Goal: Use online tool/utility: Utilize a website feature to perform a specific function

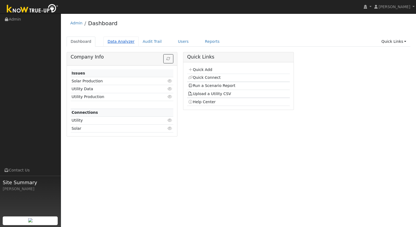
click at [119, 40] on link "Data Analyzer" at bounding box center [120, 42] width 35 height 10
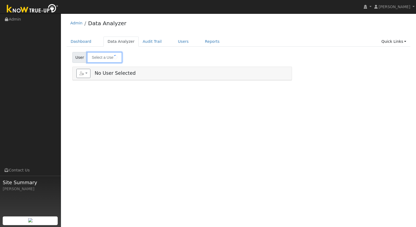
type input "[PERSON_NAME]"
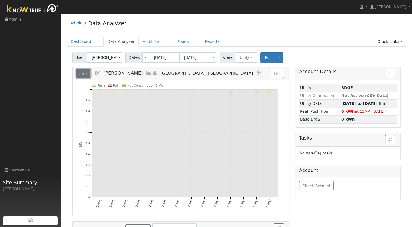
click at [87, 73] on button "button" at bounding box center [83, 73] width 14 height 9
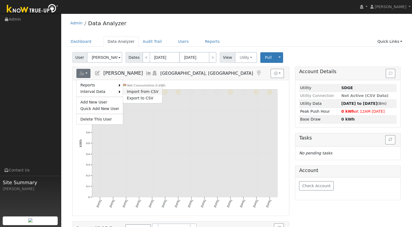
click at [134, 92] on link "Import from CSV" at bounding box center [142, 91] width 39 height 6
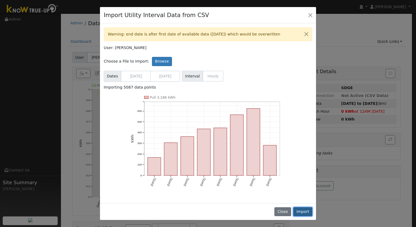
click at [305, 209] on button "Import" at bounding box center [302, 211] width 19 height 9
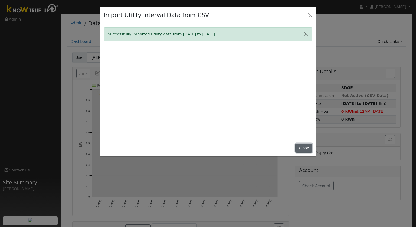
click at [306, 150] on button "Close" at bounding box center [303, 147] width 17 height 9
type input "02/12/2025"
type input "09/11/2025"
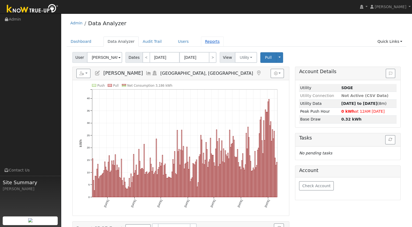
click at [201, 44] on link "Reports" at bounding box center [212, 42] width 23 height 10
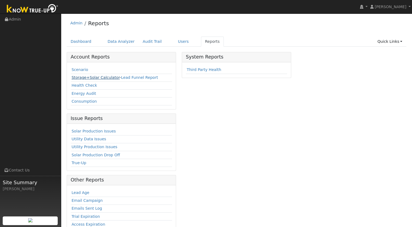
click at [86, 77] on link "Storage+Solar Calculator" at bounding box center [95, 77] width 48 height 4
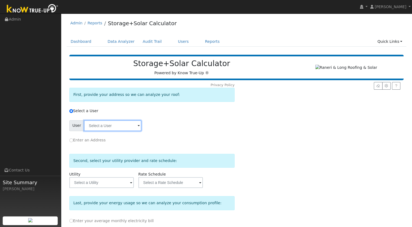
click at [111, 130] on input "text" at bounding box center [112, 125] width 57 height 11
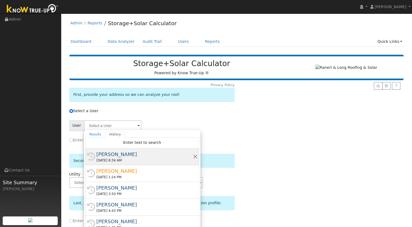
click at [101, 153] on div "[PERSON_NAME]" at bounding box center [144, 154] width 96 height 7
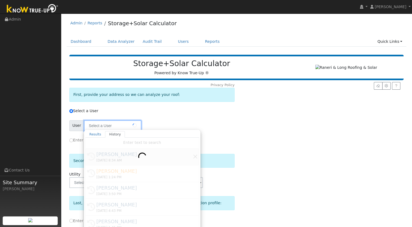
type input "[PERSON_NAME]"
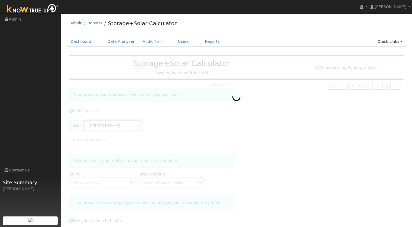
type input "San Diego Gas & Electric"
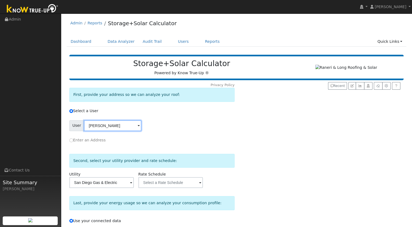
scroll to position [53, 0]
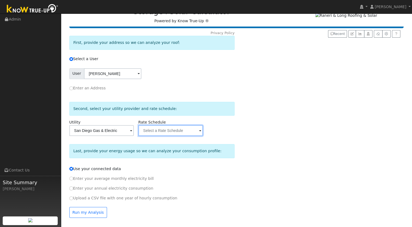
click at [161, 125] on input "text" at bounding box center [170, 130] width 64 height 11
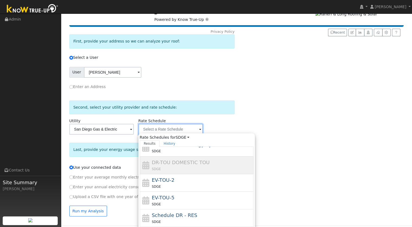
scroll to position [118, 0]
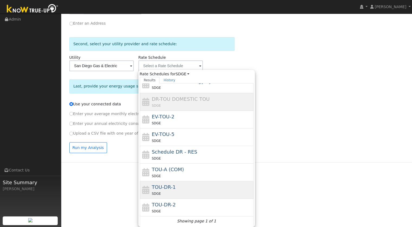
click at [234, 191] on div "SDGE" at bounding box center [202, 194] width 100 height 6
type input "TOU-DR-1"
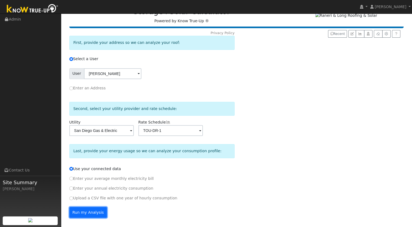
click at [85, 208] on button "Run my Analysis" at bounding box center [88, 212] width 38 height 11
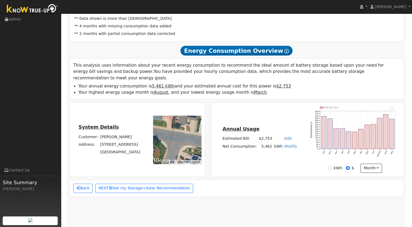
scroll to position [95, 0]
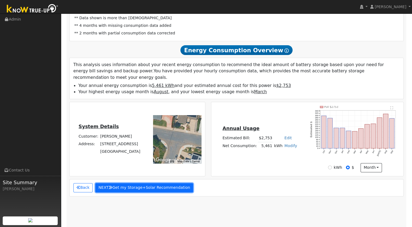
click at [153, 185] on button "NEXT Get my Storage+Solar Recommendation" at bounding box center [144, 187] width 98 height 9
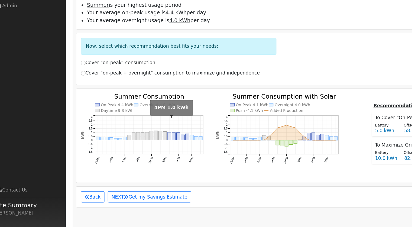
scroll to position [297, 0]
